Goal: Task Accomplishment & Management: Manage account settings

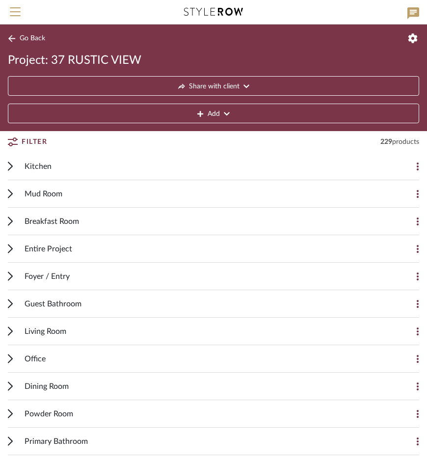
click at [36, 44] on button "Go Back" at bounding box center [28, 38] width 41 height 12
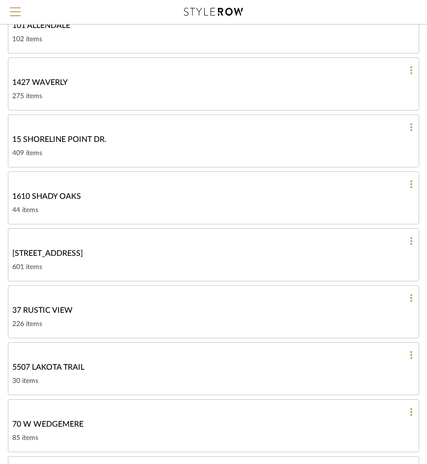
scroll to position [150, 0]
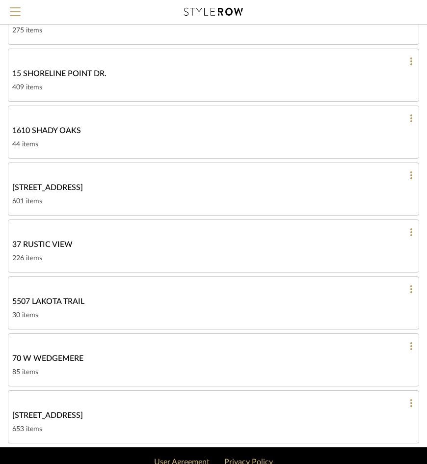
click at [82, 238] on div "37 RUSTIC VIEW" at bounding box center [213, 244] width 402 height 12
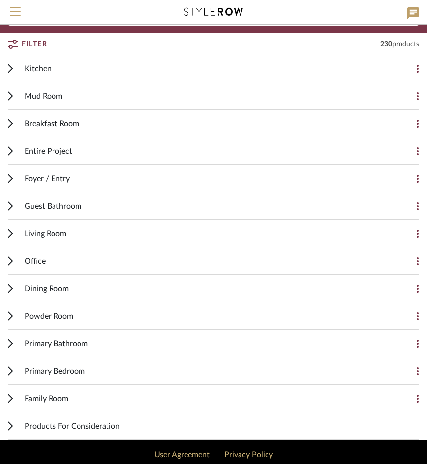
scroll to position [125, 0]
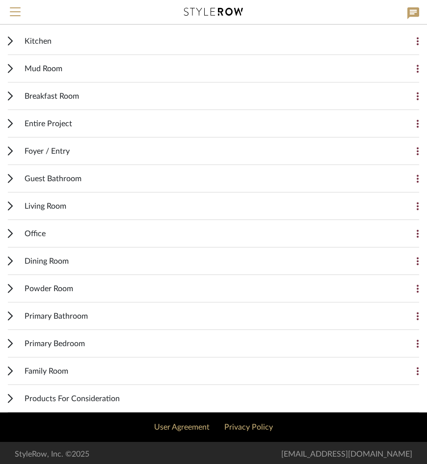
click at [30, 392] on span "Products For Consideration" at bounding box center [72, 398] width 95 height 12
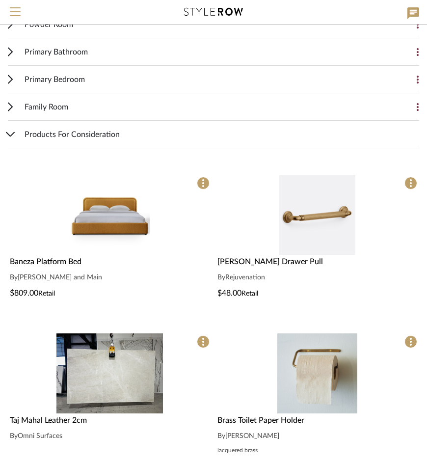
scroll to position [438, 0]
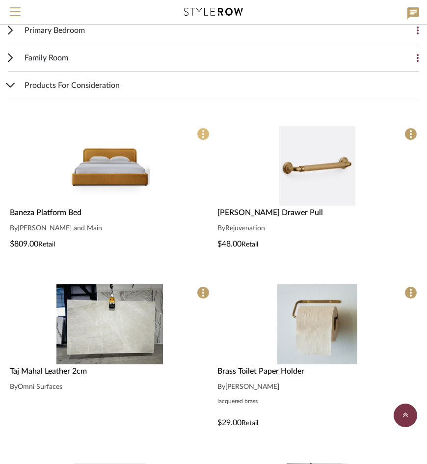
click at [203, 130] on icon at bounding box center [203, 134] width 2 height 8
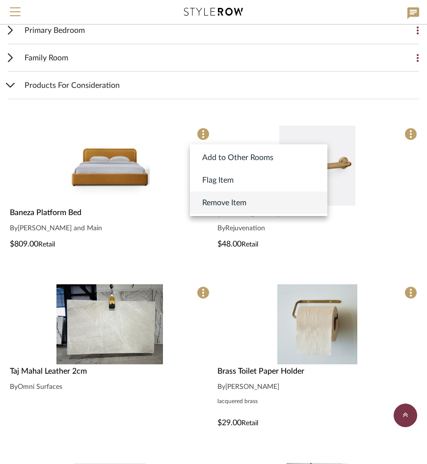
click at [224, 201] on span "Remove Item" at bounding box center [224, 203] width 44 height 12
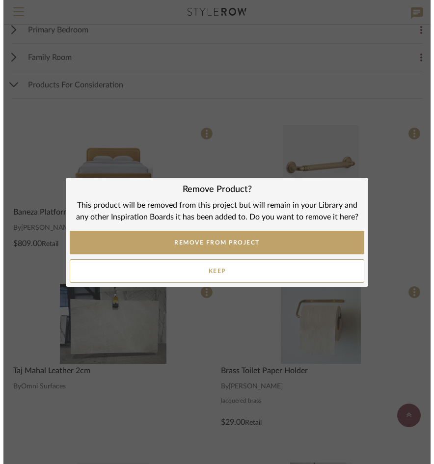
scroll to position [0, 0]
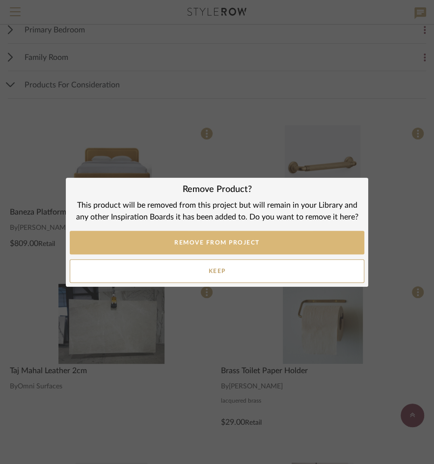
click at [208, 249] on button "REMOVE FROM PROJECT" at bounding box center [217, 243] width 294 height 24
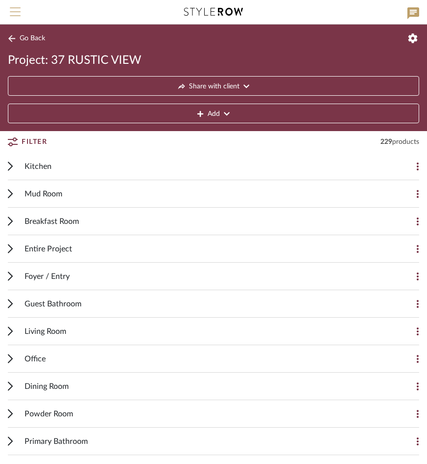
click at [17, 8] on span "Menu" at bounding box center [15, 7] width 11 height 1
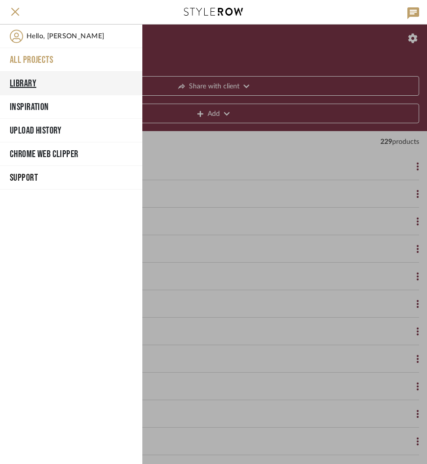
click at [29, 83] on button "Library" at bounding box center [71, 84] width 142 height 24
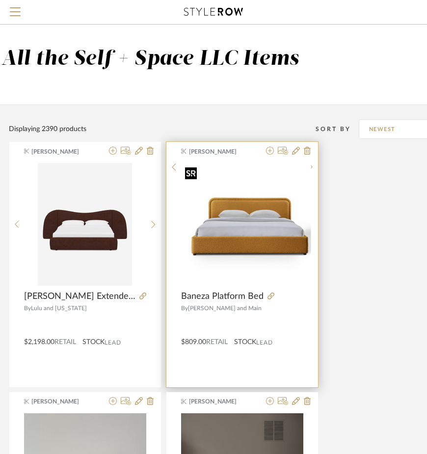
scroll to position [0, 234]
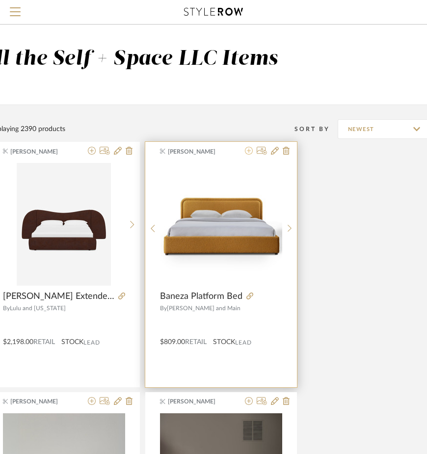
click at [246, 151] on icon at bounding box center [249, 151] width 8 height 8
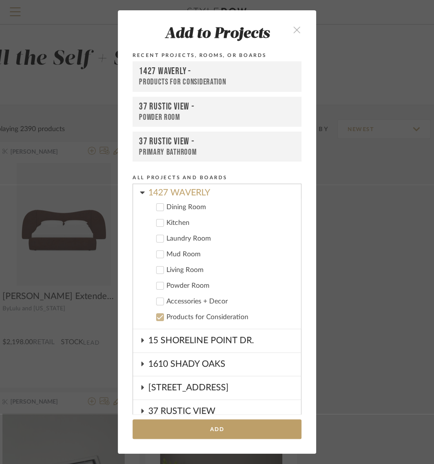
scroll to position [0, 0]
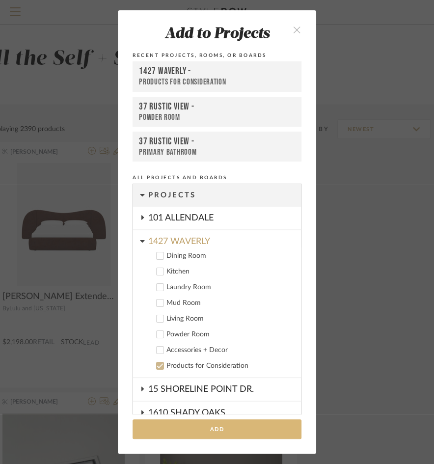
click at [211, 430] on button "Add" at bounding box center [216, 429] width 169 height 20
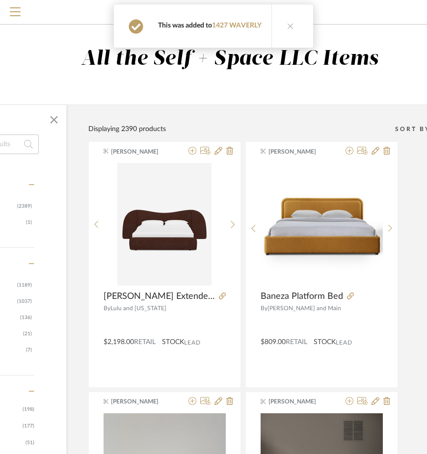
scroll to position [0, 132]
